Goal: Task Accomplishment & Management: Manage account settings

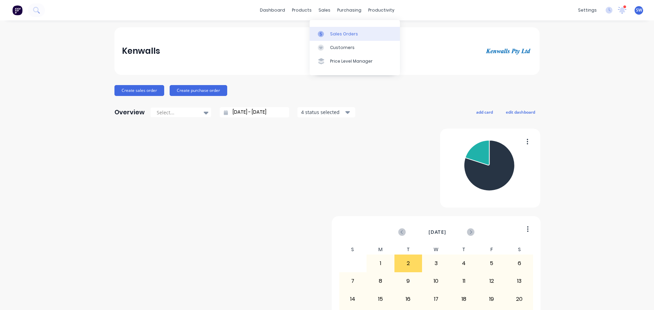
click at [342, 35] on div "Sales Orders" at bounding box center [344, 34] width 28 height 6
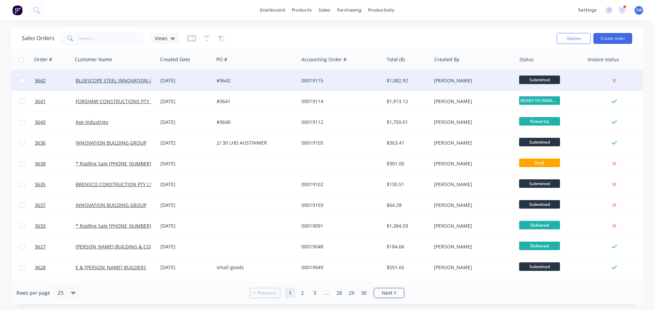
click at [138, 77] on div "BLUESCOPE STEEL INNOVATION LABS" at bounding box center [115, 81] width 85 height 20
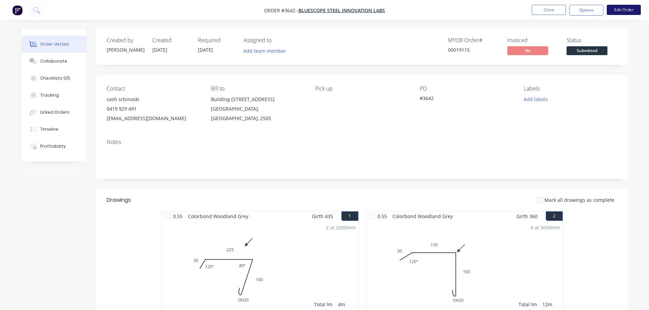
click at [621, 11] on button "Edit Order" at bounding box center [624, 10] width 34 height 10
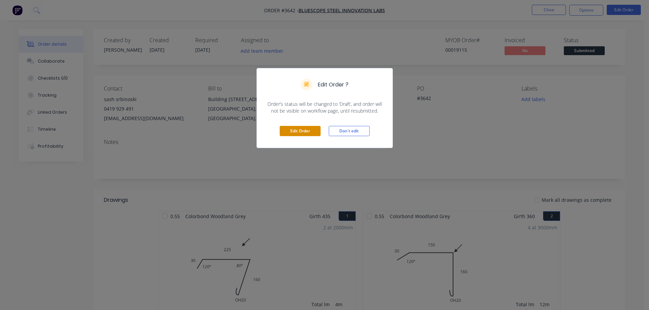
click at [310, 136] on button "Edit Order" at bounding box center [300, 131] width 41 height 10
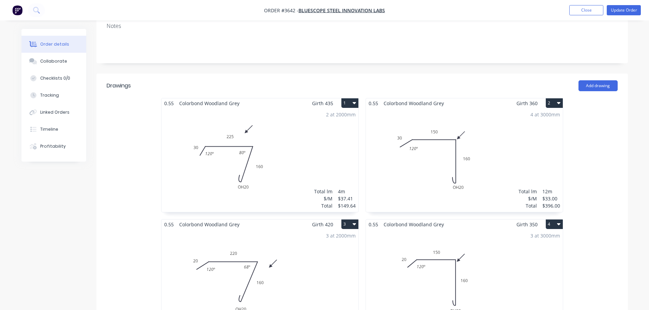
scroll to position [204, 0]
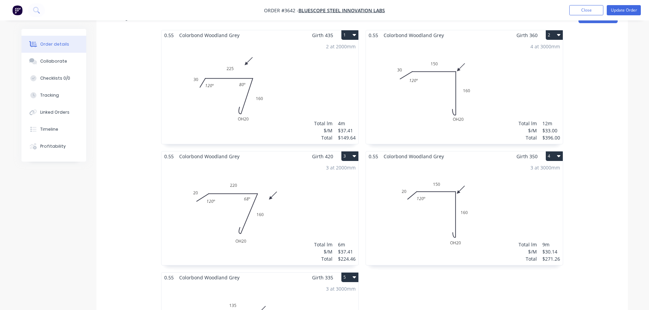
click at [319, 107] on div "2 at 2000mm Total lm $/M Total 4m $37.41 $149.64" at bounding box center [259, 92] width 197 height 104
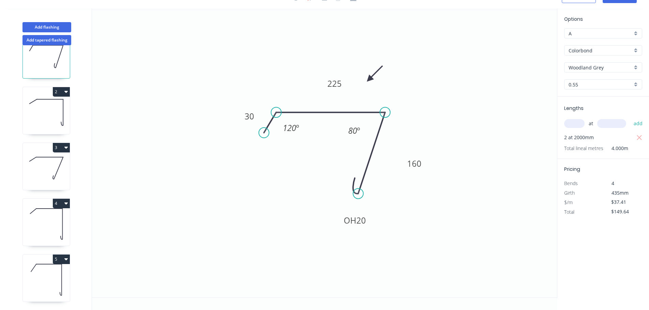
scroll to position [39, 0]
click at [46, 22] on button "Add flashing" at bounding box center [46, 27] width 49 height 10
type input "$0.00"
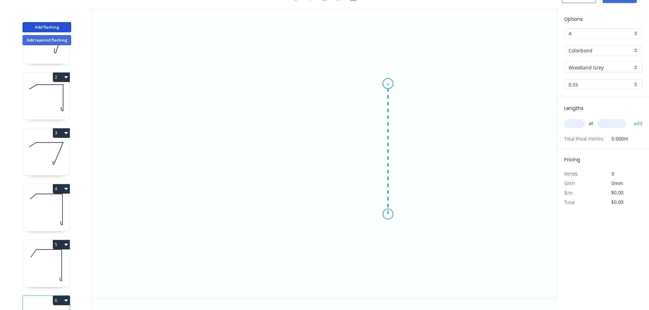
drag, startPoint x: 388, startPoint y: 202, endPoint x: 393, endPoint y: 72, distance: 130.9
click at [393, 72] on icon "0" at bounding box center [324, 153] width 465 height 289
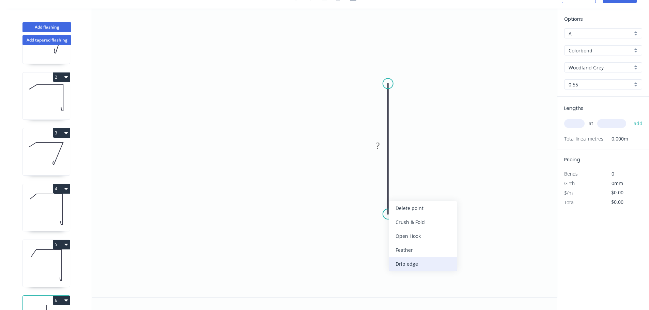
click at [445, 268] on div "Drip edge" at bounding box center [423, 264] width 68 height 14
click at [416, 226] on div "Flip bend" at bounding box center [425, 223] width 68 height 14
drag, startPoint x: 415, startPoint y: 191, endPoint x: 404, endPoint y: 224, distance: 34.8
click at [404, 228] on rect at bounding box center [391, 235] width 28 height 14
click at [399, 230] on tspan "10" at bounding box center [397, 235] width 10 height 11
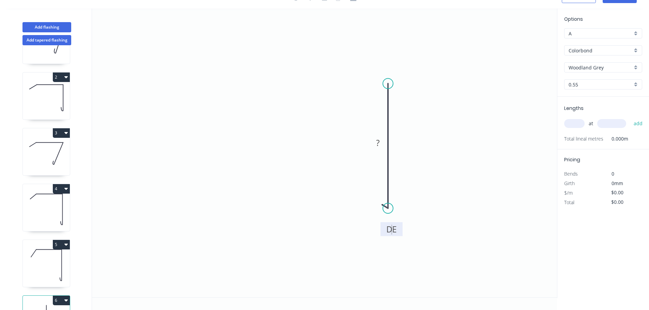
drag, startPoint x: 384, startPoint y: 200, endPoint x: 379, endPoint y: 197, distance: 5.7
click at [379, 197] on icon "0 DE ?" at bounding box center [324, 153] width 465 height 289
click at [387, 208] on circle at bounding box center [388, 213] width 10 height 10
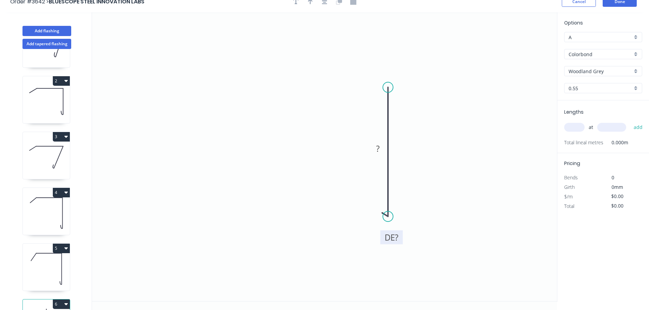
scroll to position [0, 0]
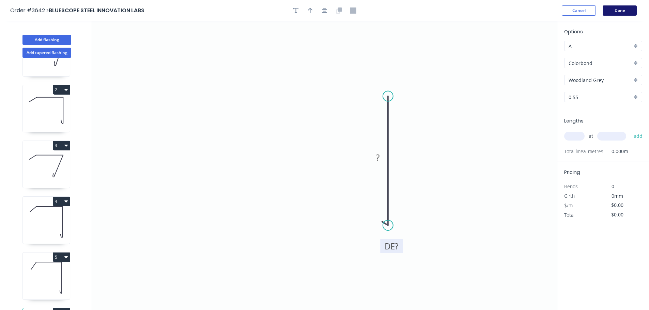
click at [625, 15] on button "Done" at bounding box center [620, 10] width 34 height 10
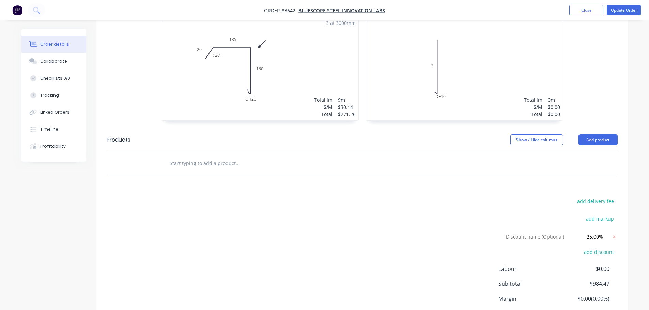
scroll to position [443, 0]
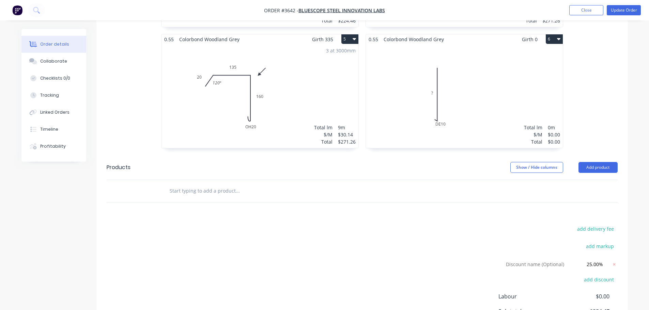
click at [481, 103] on div "Total lm $/M Total 0m $0.00 $0.00" at bounding box center [464, 96] width 197 height 104
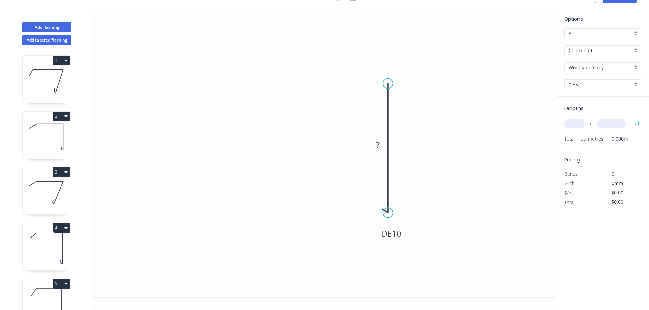
scroll to position [29, 0]
click at [406, 206] on div "Delete point" at bounding box center [423, 206] width 68 height 14
drag, startPoint x: 377, startPoint y: 70, endPoint x: 378, endPoint y: 210, distance: 140.0
click at [378, 210] on icon "0" at bounding box center [324, 153] width 465 height 289
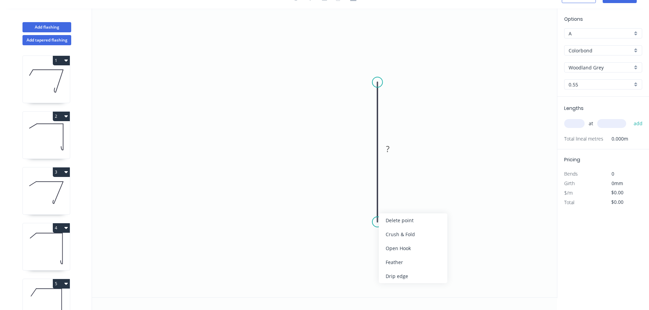
click at [396, 237] on div "Crush & Fold" at bounding box center [413, 235] width 68 height 14
click at [398, 219] on div "Delete point" at bounding box center [412, 220] width 68 height 14
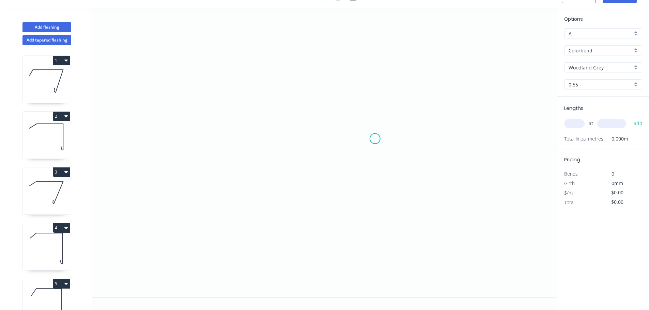
click at [378, 59] on icon "0" at bounding box center [324, 153] width 465 height 289
click at [380, 66] on circle at bounding box center [378, 71] width 10 height 10
click at [373, 209] on icon "0" at bounding box center [324, 153] width 465 height 289
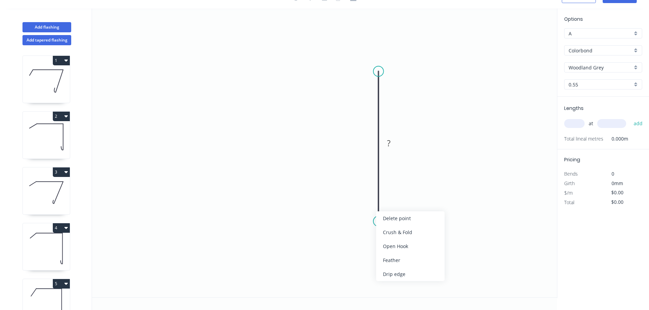
click at [363, 253] on icon "0 ?" at bounding box center [324, 153] width 465 height 289
click at [377, 216] on circle at bounding box center [378, 221] width 10 height 10
click at [354, 203] on icon at bounding box center [366, 212] width 25 height 18
click at [364, 210] on rect at bounding box center [360, 217] width 22 height 14
click at [364, 213] on rect at bounding box center [360, 218] width 14 height 10
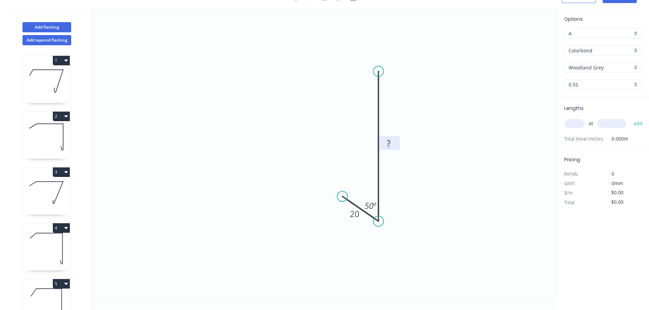
drag, startPoint x: 353, startPoint y: 191, endPoint x: 339, endPoint y: 186, distance: 15.3
click at [339, 191] on circle at bounding box center [342, 196] width 10 height 10
drag, startPoint x: 378, startPoint y: 210, endPoint x: 377, endPoint y: 219, distance: 9.2
click at [377, 226] on circle at bounding box center [378, 231] width 10 height 10
drag, startPoint x: 340, startPoint y: 186, endPoint x: 343, endPoint y: 191, distance: 5.2
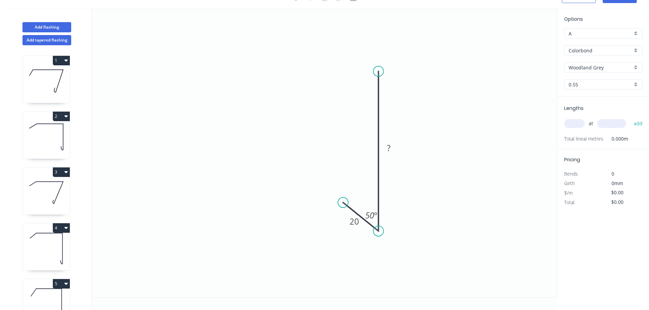
click at [343, 198] on circle at bounding box center [343, 203] width 10 height 10
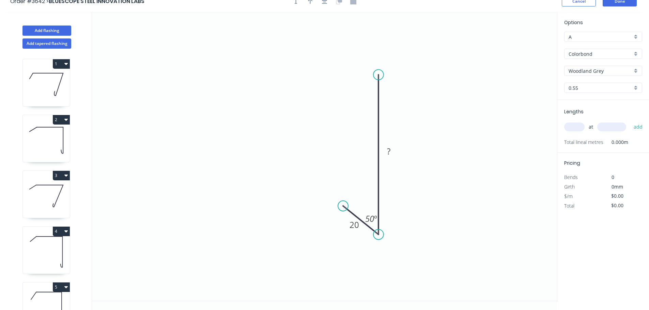
scroll to position [0, 0]
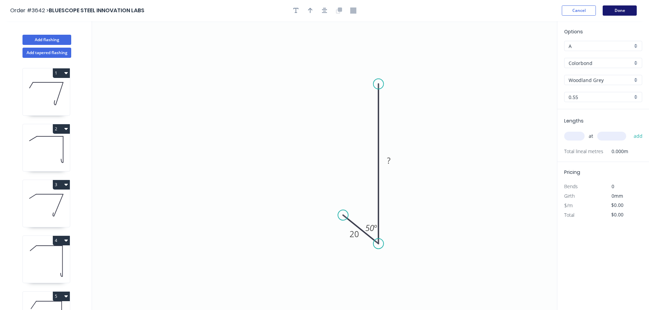
click at [617, 11] on button "Done" at bounding box center [620, 10] width 34 height 10
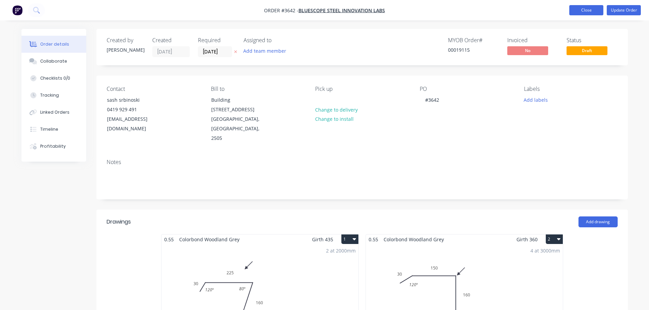
click at [580, 7] on button "Close" at bounding box center [586, 10] width 34 height 10
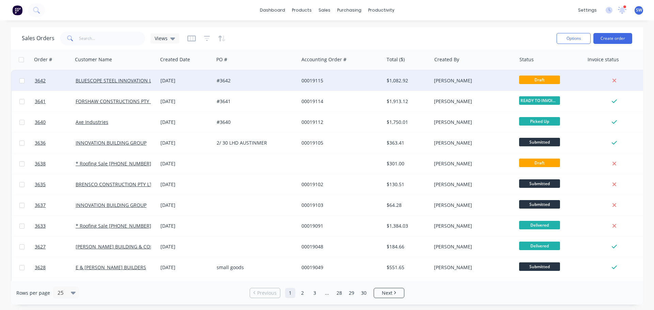
click at [203, 80] on div "[DATE]" at bounding box center [185, 80] width 51 height 7
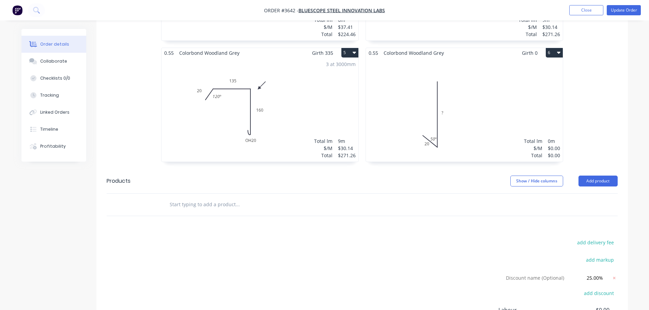
scroll to position [477, 0]
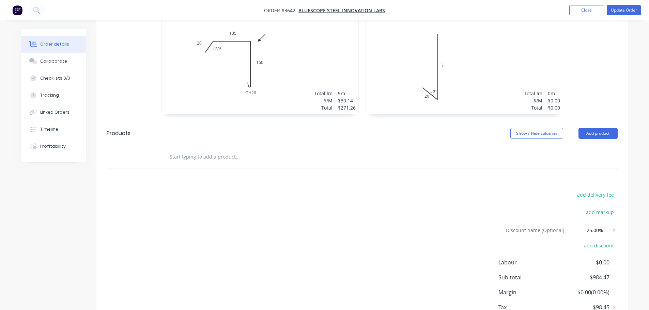
click at [562, 10] on button "6" at bounding box center [554, 5] width 17 height 10
click at [544, 54] on div "Delete" at bounding box center [530, 49] width 52 height 10
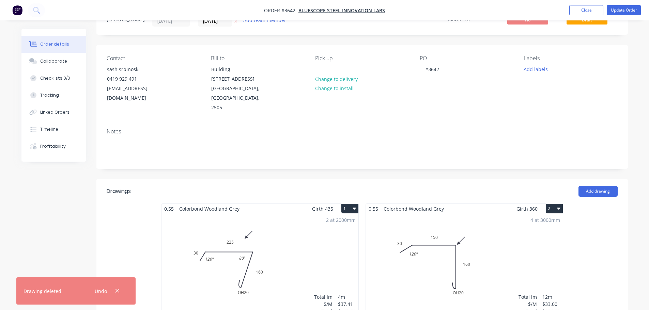
scroll to position [0, 0]
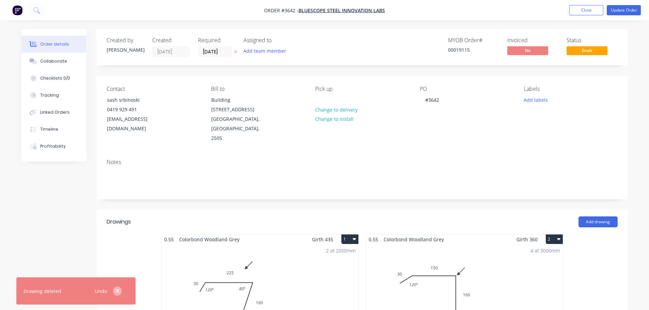
click at [118, 291] on icon "button" at bounding box center [117, 291] width 4 height 6
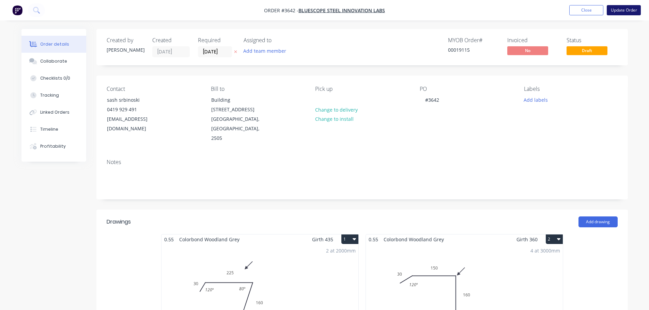
click at [635, 10] on button "Update Order" at bounding box center [624, 10] width 34 height 10
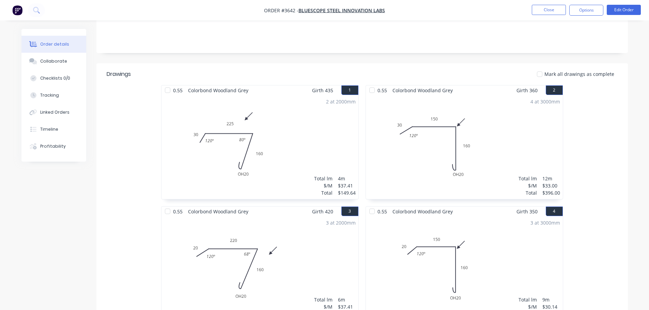
scroll to position [204, 0]
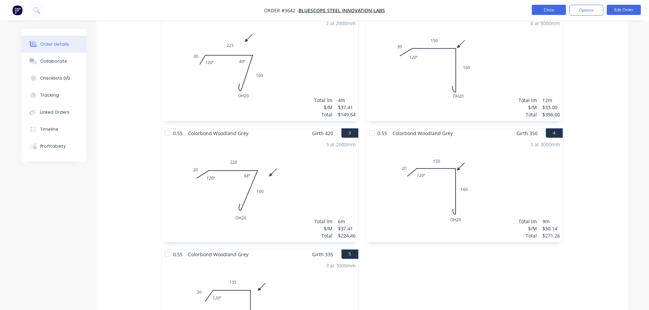
click at [547, 7] on button "Close" at bounding box center [549, 10] width 34 height 10
